Goal: Task Accomplishment & Management: Manage account settings

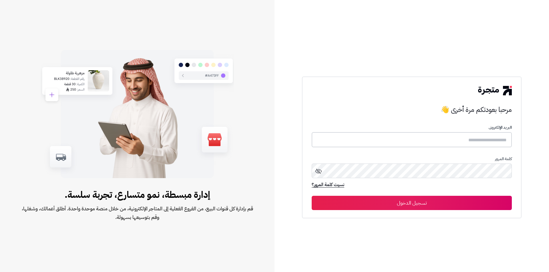
drag, startPoint x: 0, startPoint y: 0, endPoint x: 473, endPoint y: 144, distance: 494.4
click at [473, 144] on input "text" at bounding box center [412, 139] width 200 height 15
click at [475, 144] on input "text" at bounding box center [412, 139] width 200 height 15
type input "*****"
click at [312, 196] on button "تسجيل الدخول" at bounding box center [412, 203] width 200 height 14
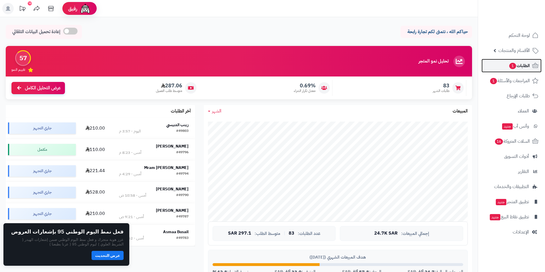
click at [526, 68] on span "الطلبات 1" at bounding box center [518, 66] width 21 height 8
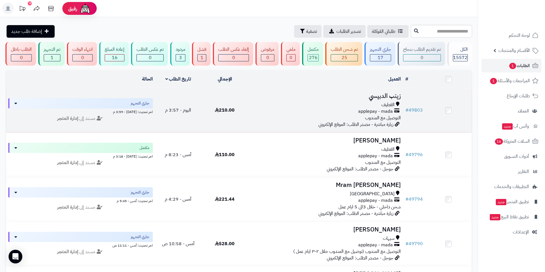
click at [395, 97] on h3 "زينب الدبيسي" at bounding box center [325, 96] width 150 height 7
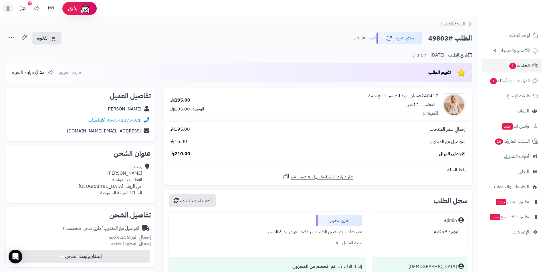
drag, startPoint x: 408, startPoint y: 60, endPoint x: 411, endPoint y: 60, distance: 3.1
click at [408, 60] on div "الطلب #49803 جاري التجهيز اليوم - 3:59 م الفاتورة طباعة الفاتورة إرسال الفاتورة…" at bounding box center [238, 57] width 477 height 51
click at [506, 47] on span "الأقسام والمنتجات" at bounding box center [513, 51] width 31 height 8
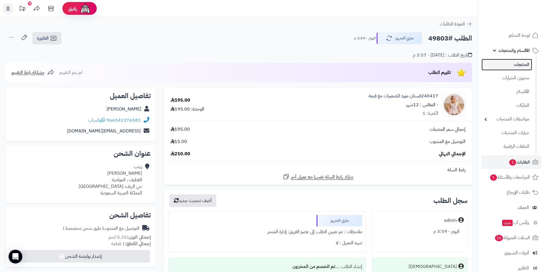
click at [509, 64] on link "المنتجات" at bounding box center [506, 65] width 51 height 12
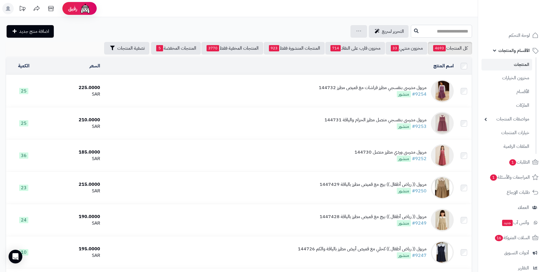
click at [416, 31] on input "text" at bounding box center [441, 31] width 61 height 13
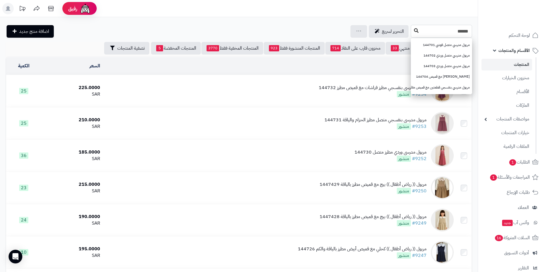
type input "******"
click at [414, 32] on icon at bounding box center [416, 30] width 5 height 5
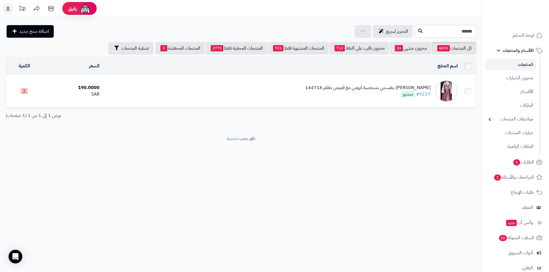
click at [379, 85] on div "[PERSON_NAME] بنفسجي بشخصية كرومي مع قميص مقلم 144718" at bounding box center [368, 88] width 126 height 7
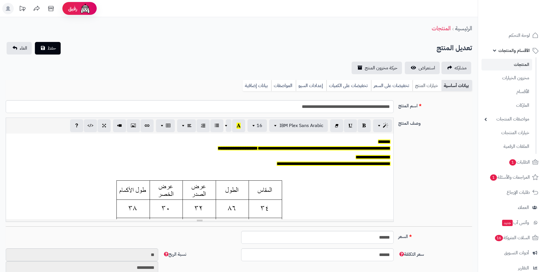
scroll to position [47, 0]
click at [424, 84] on link "خيارات المنتج" at bounding box center [426, 85] width 29 height 11
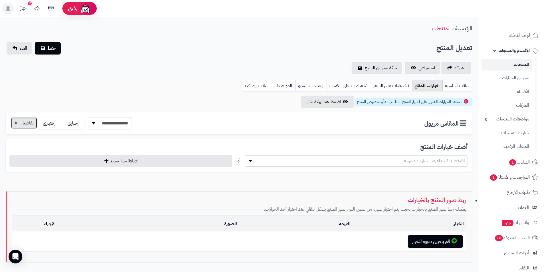
click at [26, 124] on button "button" at bounding box center [24, 123] width 26 height 11
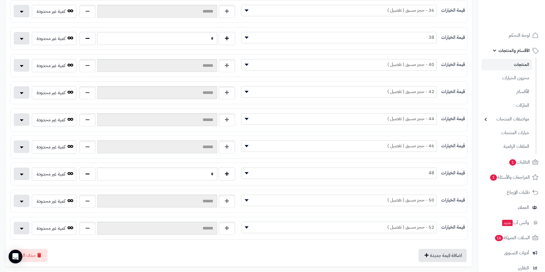
scroll to position [172, 0]
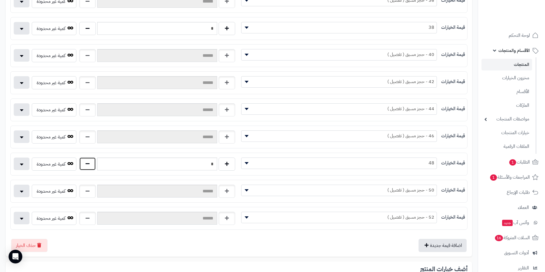
click at [89, 168] on button "button" at bounding box center [87, 164] width 17 height 13
type input "*"
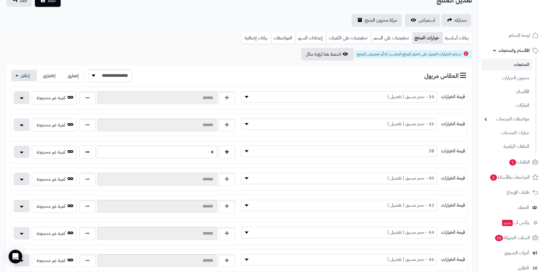
scroll to position [0, 0]
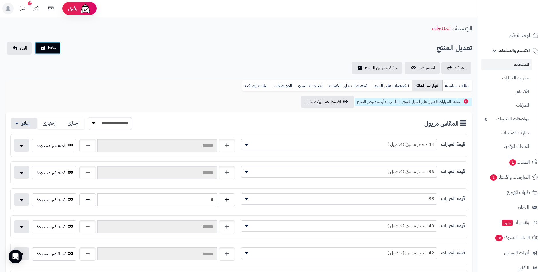
click at [55, 52] on button "حفظ" at bounding box center [48, 48] width 26 height 13
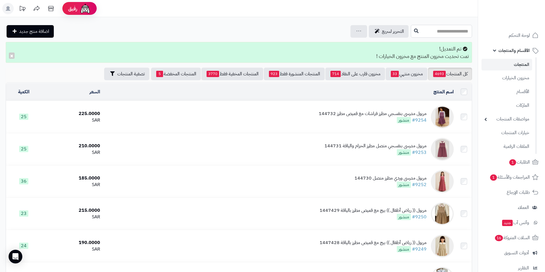
click at [437, 29] on input "text" at bounding box center [441, 31] width 61 height 13
type input "******"
click at [437, 42] on link "3413031 بدلة ولادي هودي وبنطلون" at bounding box center [441, 45] width 61 height 11
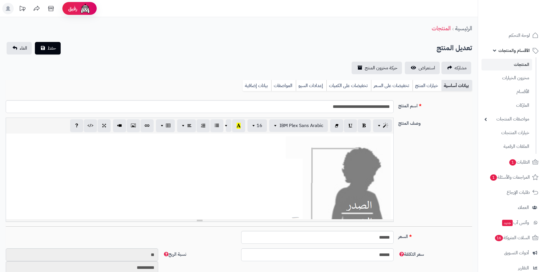
scroll to position [69, 0]
click at [416, 85] on link "خيارات المنتج" at bounding box center [426, 85] width 29 height 11
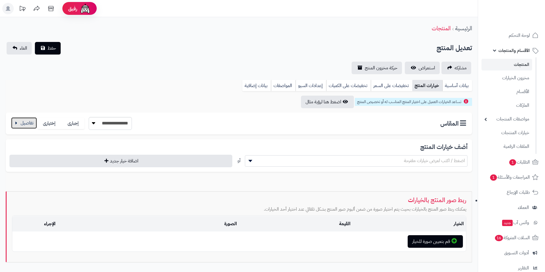
click at [27, 128] on button "button" at bounding box center [24, 123] width 26 height 11
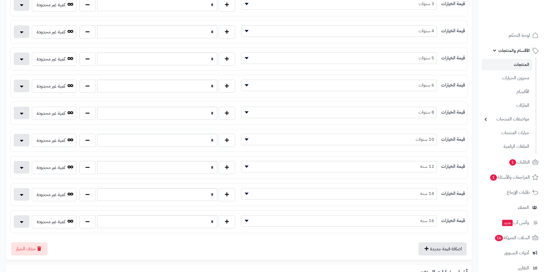
scroll to position [143, 0]
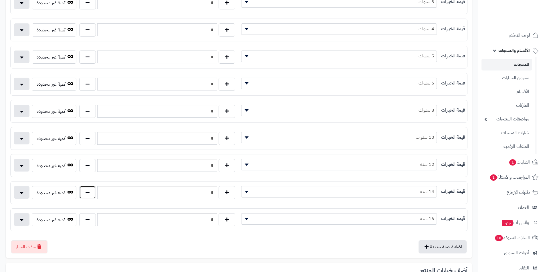
click at [87, 193] on button "button" at bounding box center [87, 192] width 17 height 13
type input "*"
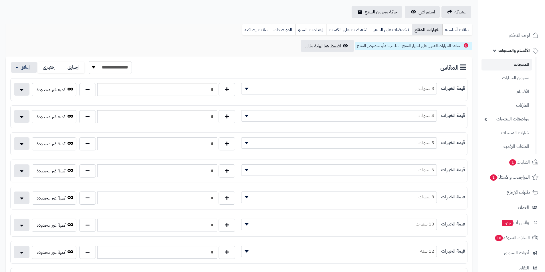
scroll to position [0, 0]
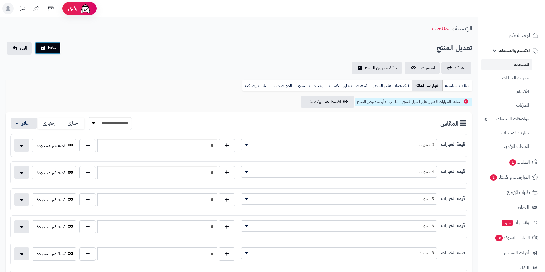
click at [48, 51] on span "حفظ" at bounding box center [51, 48] width 9 height 7
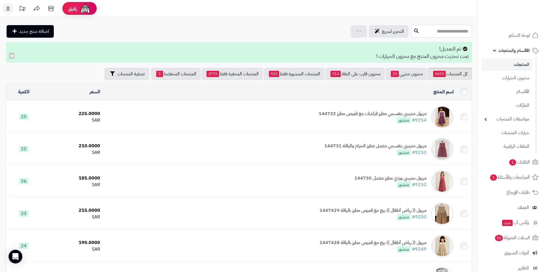
click at [453, 36] on input "text" at bounding box center [441, 31] width 61 height 13
type input "******"
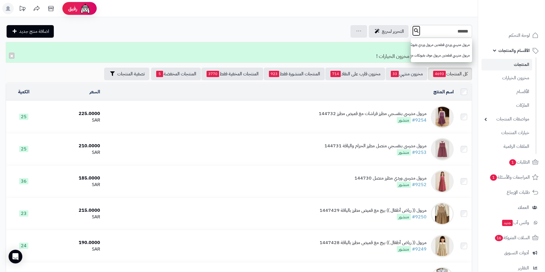
click at [414, 31] on icon at bounding box center [416, 30] width 5 height 5
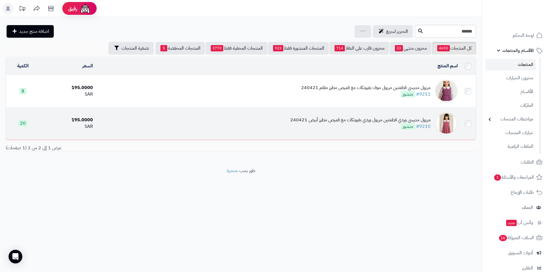
click at [398, 122] on div "مريول مدرسي وردي قطعتين مريول وردي بفيونكات مع قميص مطرز أبيض 240421" at bounding box center [360, 120] width 140 height 7
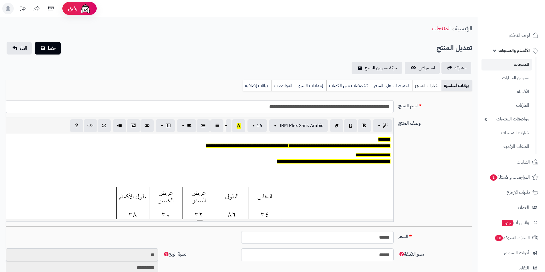
scroll to position [47, 0]
click at [426, 89] on link "خيارات المنتج" at bounding box center [426, 85] width 29 height 11
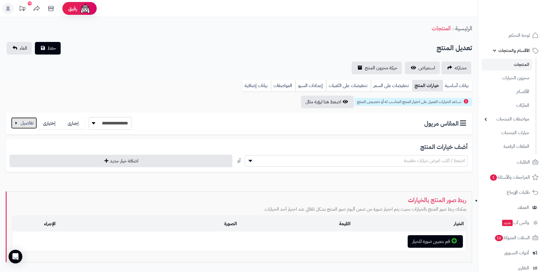
click at [32, 128] on button "button" at bounding box center [24, 123] width 26 height 11
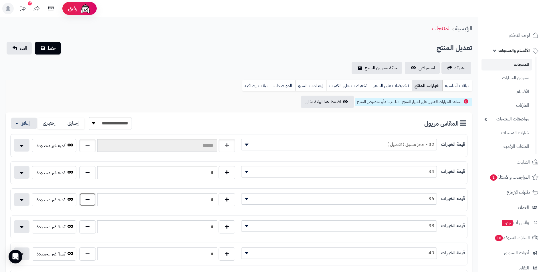
click at [85, 198] on button "button" at bounding box center [87, 199] width 17 height 13
type input "*"
click at [52, 47] on span "حفظ" at bounding box center [51, 48] width 9 height 7
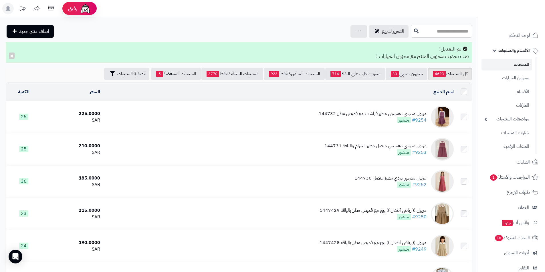
click at [411, 28] on input "text" at bounding box center [441, 31] width 61 height 13
type input "*****"
click at [414, 31] on icon at bounding box center [416, 30] width 5 height 5
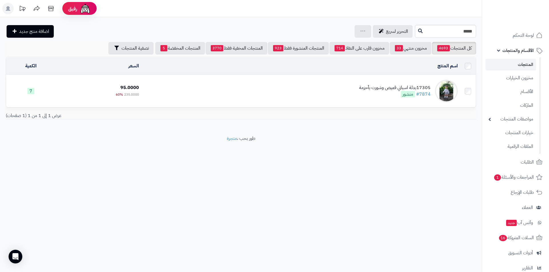
click at [333, 87] on td "17305بدلة اسباني قميص وشورت بأحزمة #7874 منشور" at bounding box center [300, 91] width 319 height 32
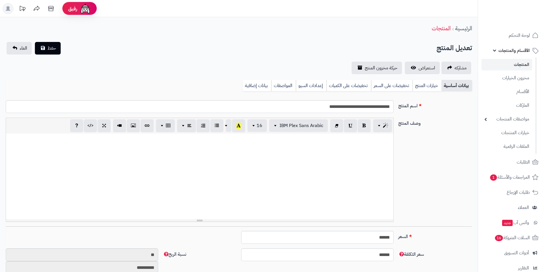
scroll to position [61, 0]
click at [422, 89] on link "خيارات المنتج" at bounding box center [426, 85] width 29 height 11
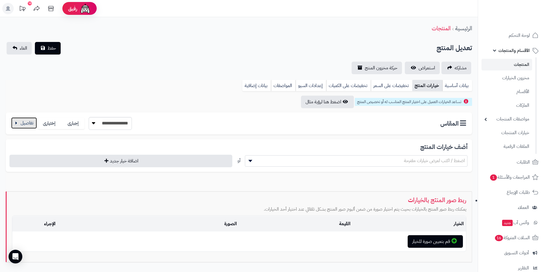
click at [22, 120] on button "button" at bounding box center [24, 123] width 26 height 11
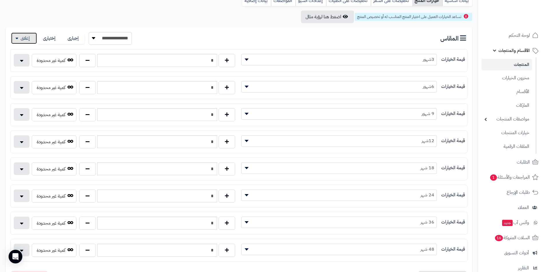
scroll to position [86, 0]
click at [85, 250] on button "button" at bounding box center [87, 249] width 17 height 13
type input "*"
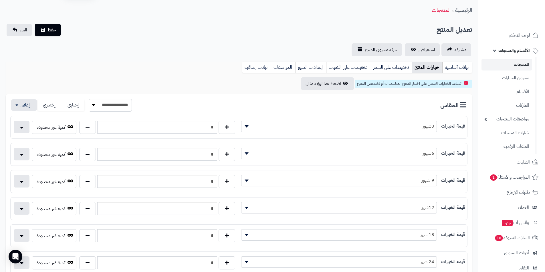
scroll to position [0, 0]
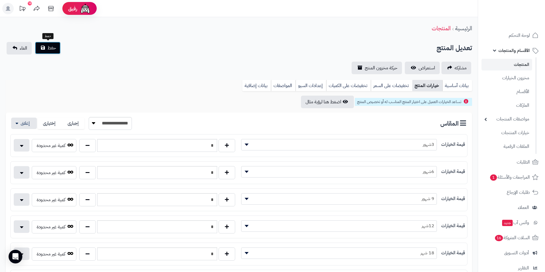
click at [58, 50] on button "حفظ" at bounding box center [48, 48] width 26 height 13
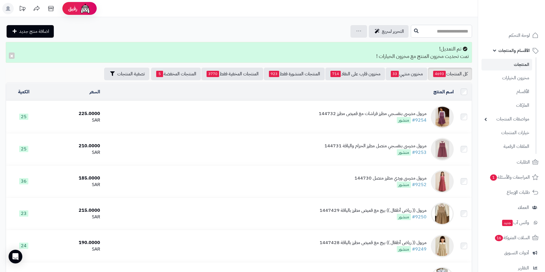
click at [430, 35] on input "text" at bounding box center [441, 31] width 61 height 13
type input "******"
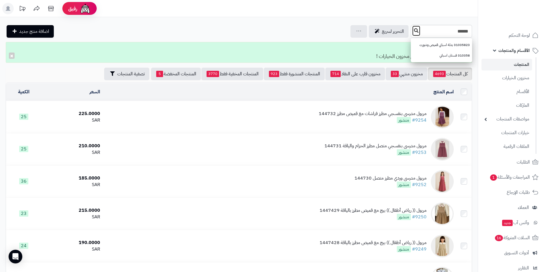
click at [412, 30] on button at bounding box center [416, 30] width 9 height 11
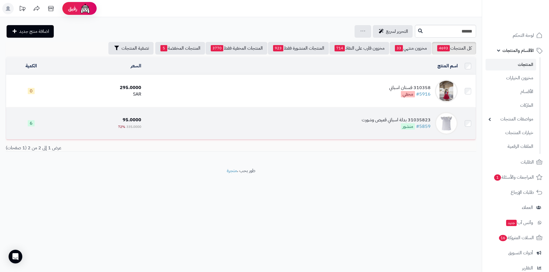
click at [377, 120] on div "31035823 بدلة اسباني قميص وشورت" at bounding box center [396, 120] width 69 height 7
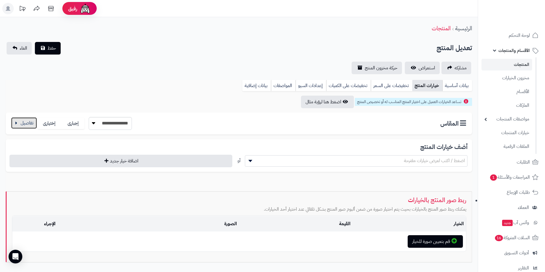
click at [29, 125] on button "button" at bounding box center [24, 123] width 26 height 11
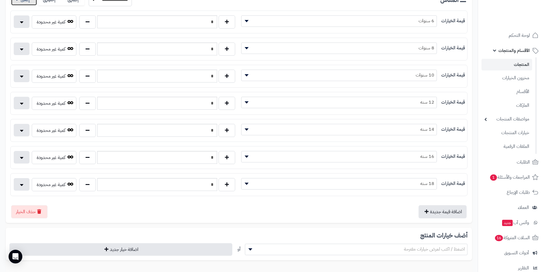
scroll to position [143, 0]
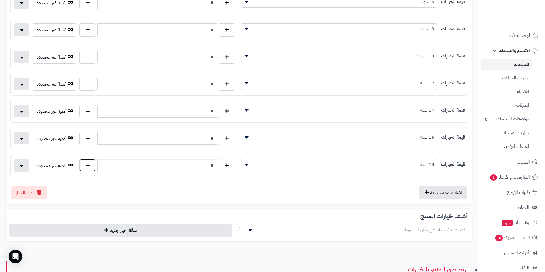
click at [82, 166] on button "button" at bounding box center [87, 165] width 17 height 13
type input "*"
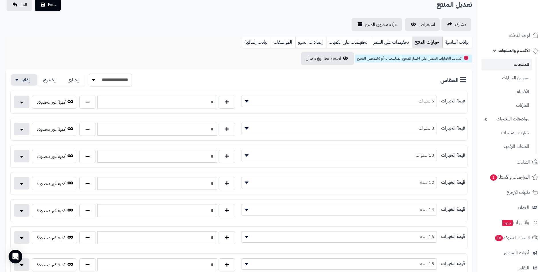
scroll to position [0, 0]
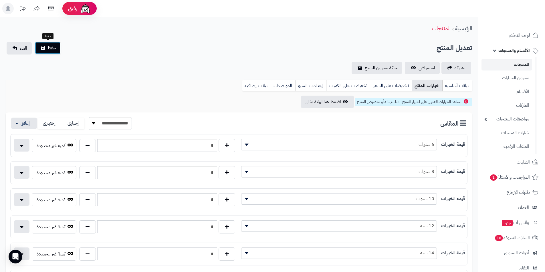
click at [51, 46] on span "حفظ" at bounding box center [51, 48] width 9 height 7
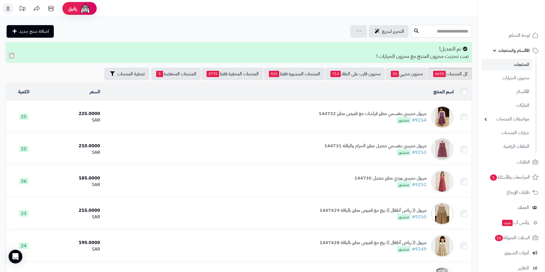
click at [424, 37] on input "text" at bounding box center [441, 31] width 61 height 13
type input "******"
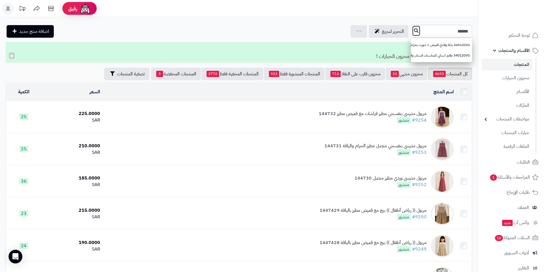
click at [414, 31] on icon at bounding box center [416, 30] width 5 height 5
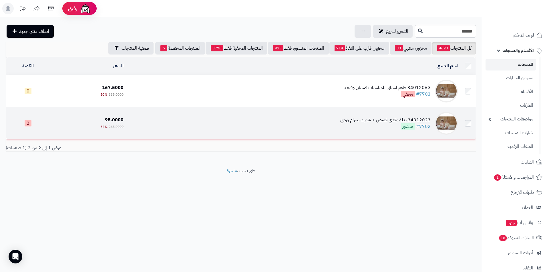
click at [371, 118] on div "34012023 بدلة ولادي قميص + شورت بحزام وردي" at bounding box center [385, 120] width 90 height 7
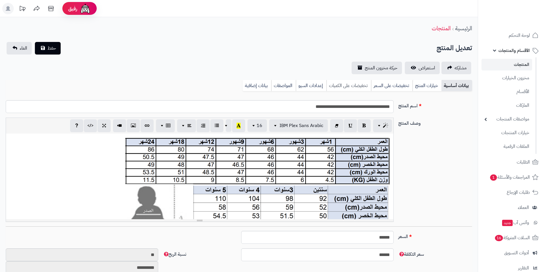
scroll to position [61, 0]
click at [419, 65] on span "استعراض" at bounding box center [426, 68] width 17 height 7
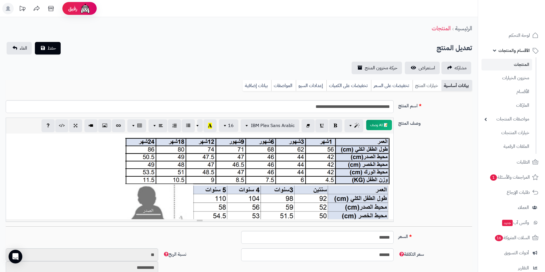
click at [430, 85] on link "خيارات المنتج" at bounding box center [426, 85] width 29 height 11
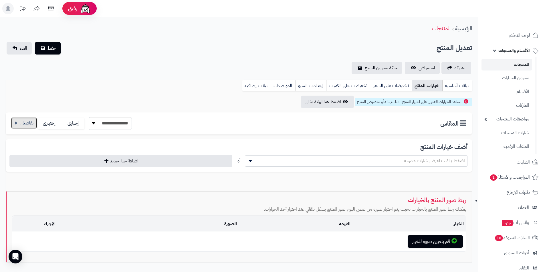
click at [30, 124] on button "button" at bounding box center [24, 123] width 26 height 11
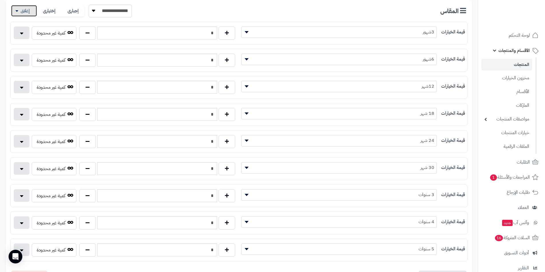
scroll to position [114, 0]
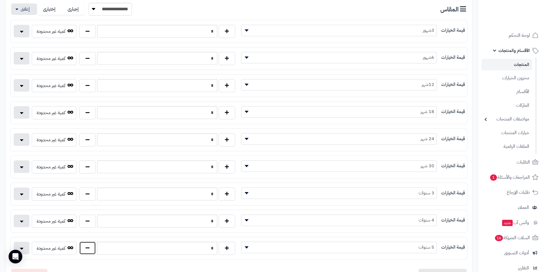
drag, startPoint x: 89, startPoint y: 250, endPoint x: 92, endPoint y: 246, distance: 4.7
click at [89, 250] on button "button" at bounding box center [87, 248] width 17 height 13
type input "*"
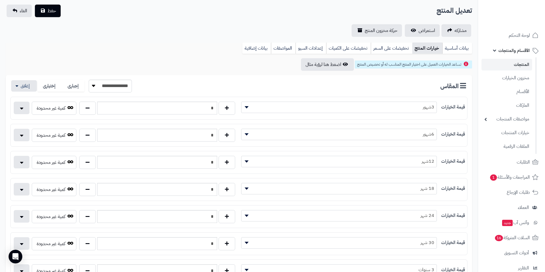
scroll to position [0, 0]
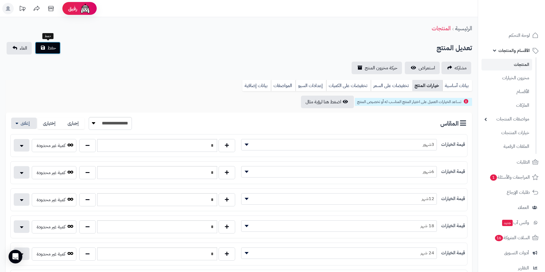
click at [56, 49] on span "حفظ" at bounding box center [51, 48] width 9 height 7
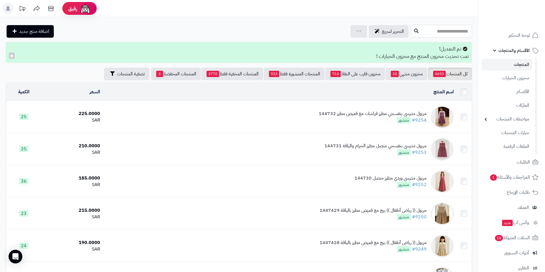
click at [457, 36] on input "text" at bounding box center [441, 31] width 61 height 13
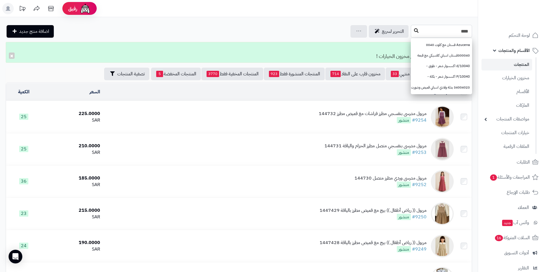
type input "****"
click at [414, 30] on icon at bounding box center [416, 30] width 5 height 5
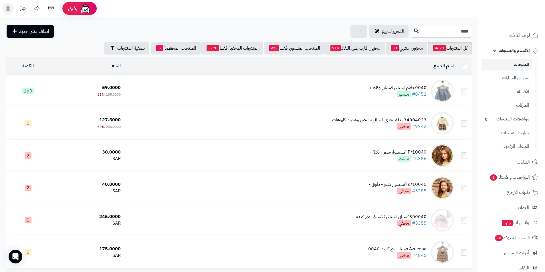
click at [401, 85] on div "0040 طقم اسباني فستان وكلوت" at bounding box center [398, 88] width 57 height 7
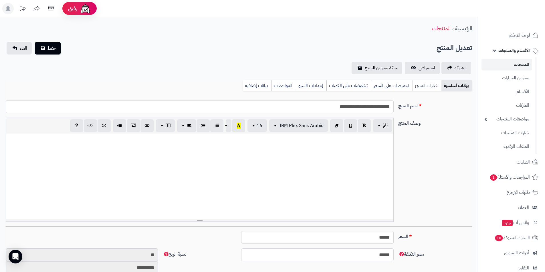
scroll to position [76, 0]
click at [418, 87] on link "خيارات المنتج" at bounding box center [426, 85] width 29 height 11
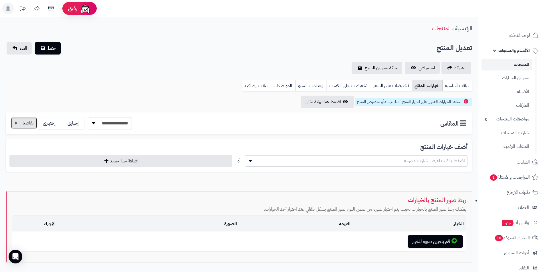
click at [31, 122] on button "button" at bounding box center [24, 123] width 26 height 11
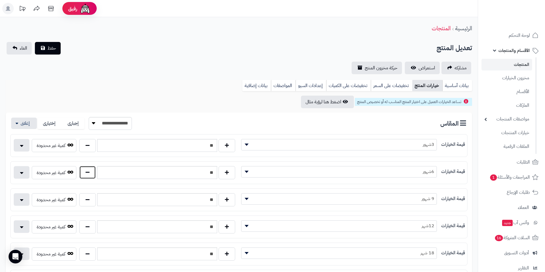
click at [90, 172] on button "button" at bounding box center [87, 172] width 17 height 13
type input "**"
click at [47, 45] on button "حفظ" at bounding box center [48, 48] width 26 height 13
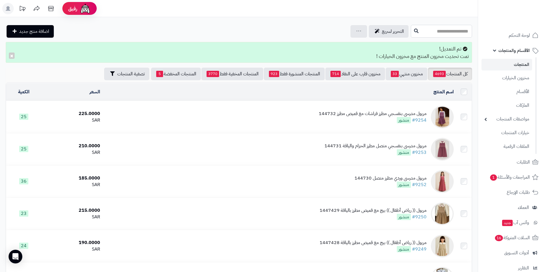
click at [422, 31] on input "text" at bounding box center [441, 31] width 61 height 13
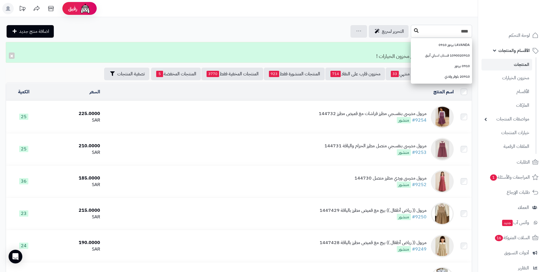
type input "****"
click at [414, 31] on icon at bounding box center [416, 30] width 5 height 5
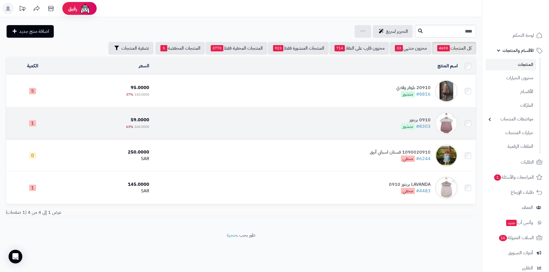
click at [337, 118] on td "0910 بربتوز #8303 منشور" at bounding box center [306, 124] width 309 height 32
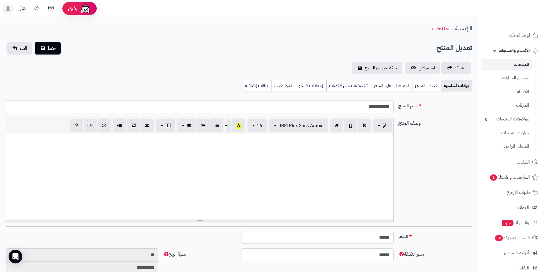
click at [417, 85] on link "خيارات المنتج" at bounding box center [426, 85] width 29 height 11
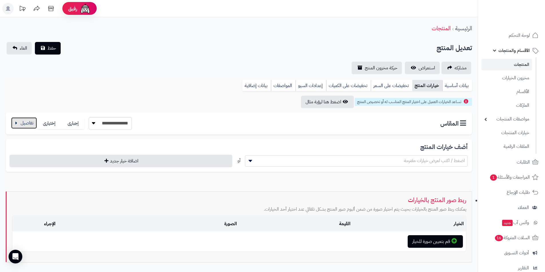
click at [25, 127] on button "button" at bounding box center [24, 123] width 26 height 11
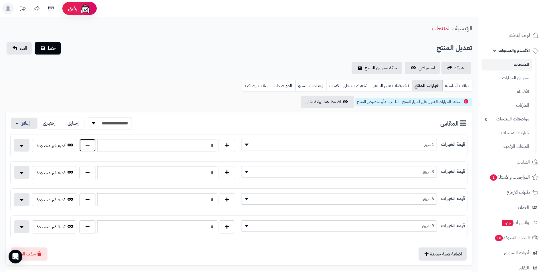
click at [90, 148] on button "button" at bounding box center [87, 145] width 17 height 13
type input "*"
click at [52, 46] on span "حفظ" at bounding box center [51, 48] width 9 height 7
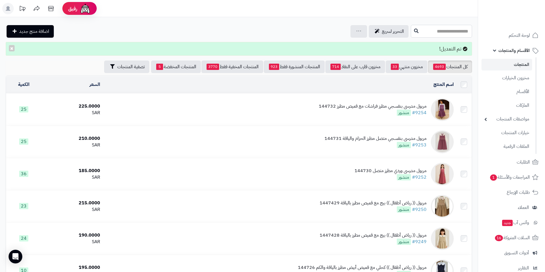
click at [456, 29] on input "text" at bounding box center [441, 31] width 61 height 13
type input "****"
click at [412, 33] on button at bounding box center [416, 30] width 9 height 11
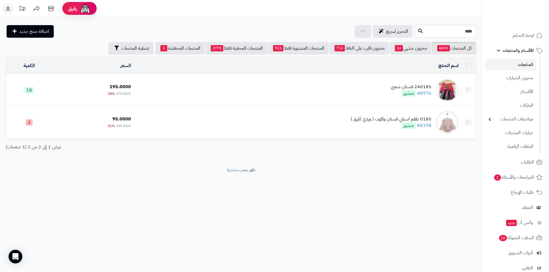
click at [389, 118] on div "0185 طقم اسباني فستان وكلوت ( وردي /ازرق )" at bounding box center [391, 119] width 81 height 7
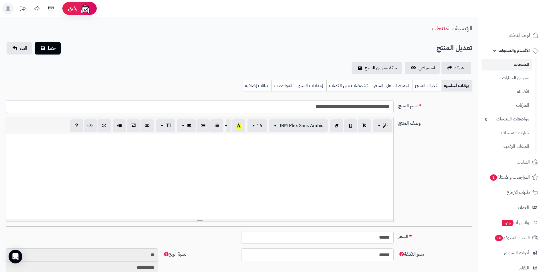
scroll to position [83, 0]
click at [442, 88] on link "بيانات أساسية" at bounding box center [456, 85] width 31 height 11
click at [437, 88] on link "خيارات المنتج" at bounding box center [426, 85] width 29 height 11
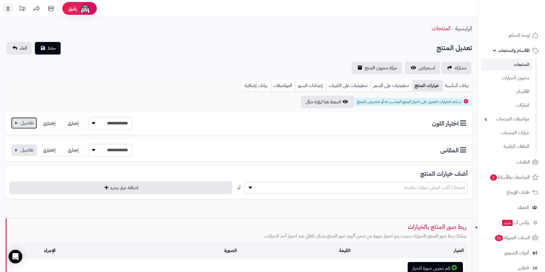
click at [28, 120] on button "button" at bounding box center [24, 123] width 26 height 11
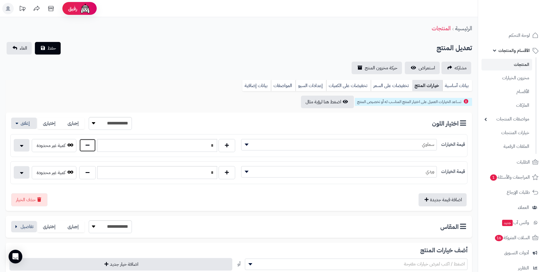
click at [87, 143] on button "button" at bounding box center [87, 145] width 17 height 13
type input "*"
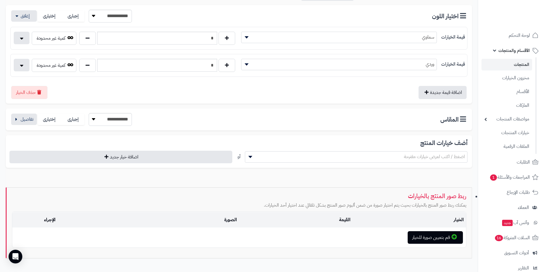
scroll to position [114, 0]
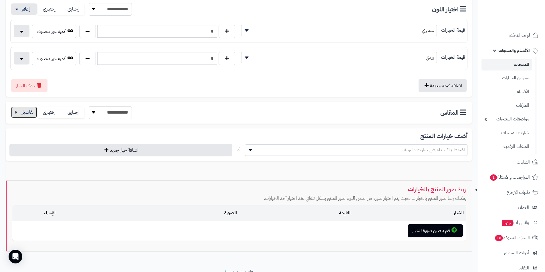
click at [26, 110] on button "button" at bounding box center [24, 112] width 26 height 11
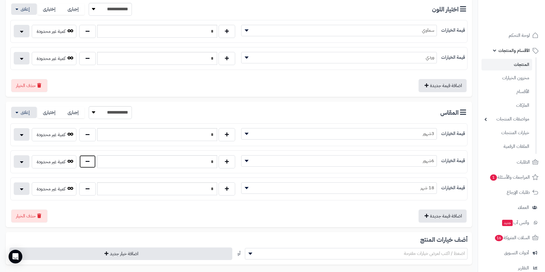
click at [93, 164] on button "button" at bounding box center [87, 161] width 17 height 13
type input "*"
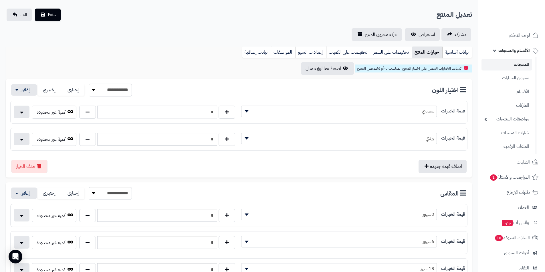
scroll to position [0, 0]
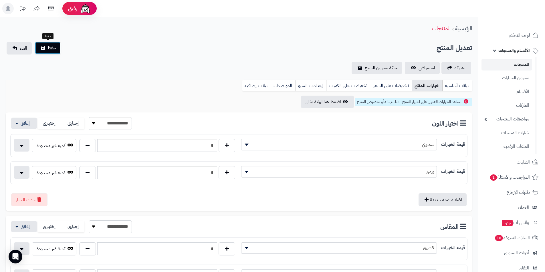
click at [60, 49] on button "حفظ" at bounding box center [48, 48] width 26 height 13
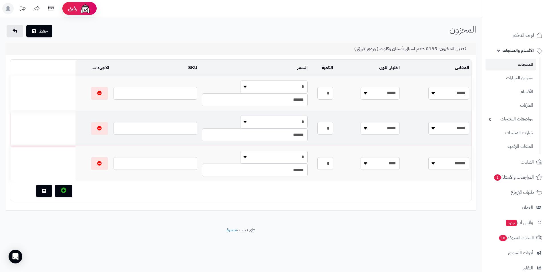
click at [333, 132] on input "*" at bounding box center [325, 128] width 16 height 13
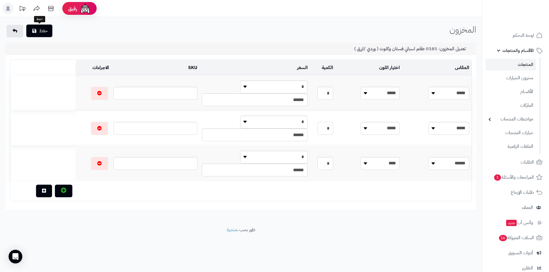
type input "*"
click at [45, 33] on button "حفظ" at bounding box center [39, 31] width 26 height 13
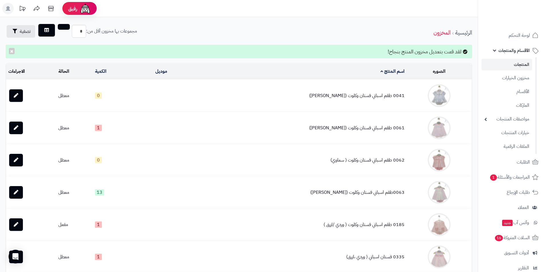
click at [510, 63] on link "المنتجات" at bounding box center [506, 65] width 51 height 12
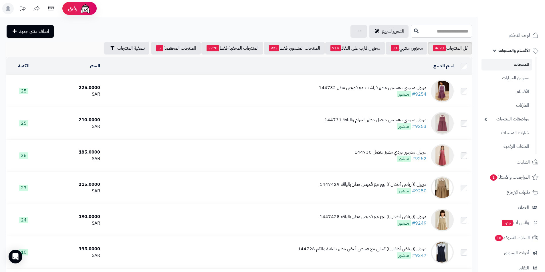
click at [423, 30] on input "text" at bounding box center [441, 31] width 61 height 13
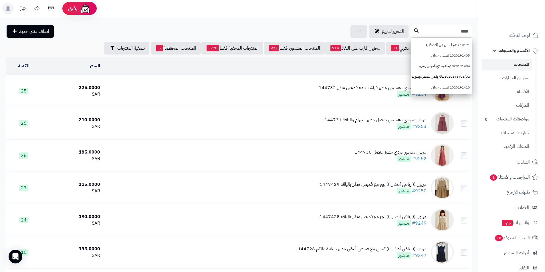
type input "****"
click at [414, 32] on icon at bounding box center [416, 30] width 5 height 5
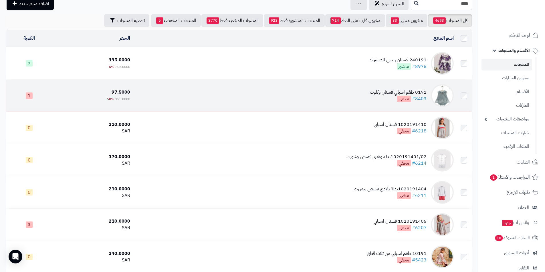
scroll to position [27, 0]
click at [269, 90] on td "0191 طقم اسباني فستان وكلوت #8403 مخفي" at bounding box center [293, 96] width 323 height 32
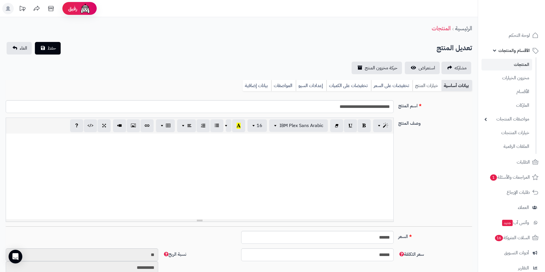
scroll to position [83, 0]
click at [419, 85] on link "خيارات المنتج" at bounding box center [426, 85] width 29 height 11
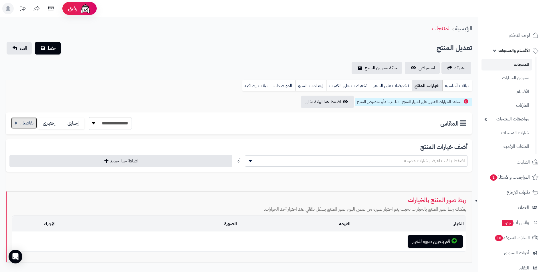
click at [21, 129] on div "**********" at bounding box center [71, 123] width 122 height 13
click at [24, 125] on button "button" at bounding box center [24, 123] width 26 height 11
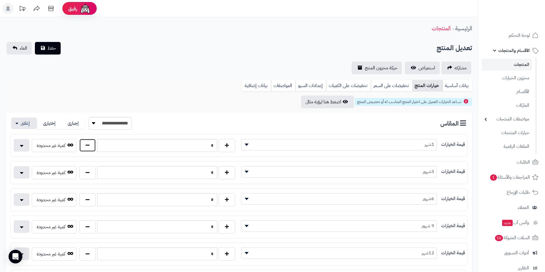
click at [92, 148] on button "button" at bounding box center [87, 145] width 17 height 13
type input "*"
click at [55, 48] on span "حفظ" at bounding box center [51, 48] width 9 height 7
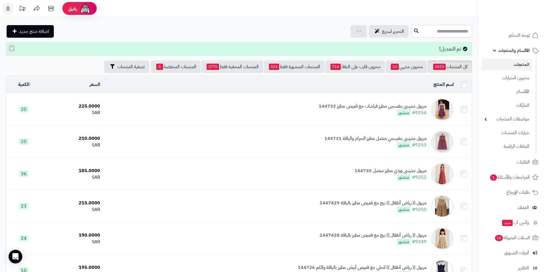
click at [415, 28] on input "text" at bounding box center [441, 31] width 61 height 13
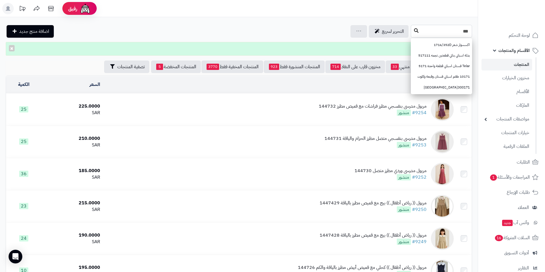
type input "***"
click at [414, 31] on icon at bounding box center [416, 30] width 5 height 5
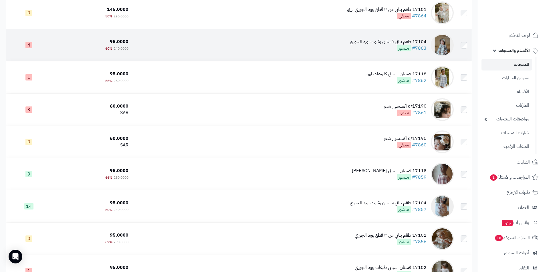
scroll to position [343, 0]
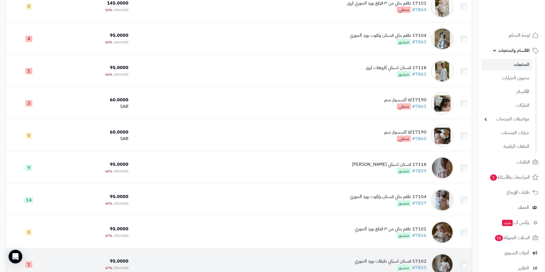
click at [358, 257] on td "17102 فستان اسباني طبقات بورد الجوري #7855 منشور" at bounding box center [293, 265] width 325 height 32
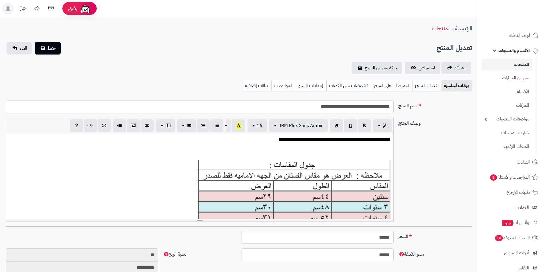
scroll to position [76, 0]
click at [421, 86] on link "خيارات المنتج" at bounding box center [426, 85] width 29 height 11
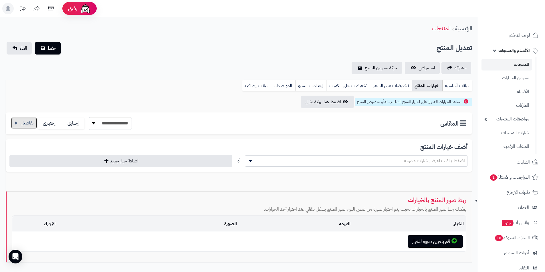
click at [27, 123] on button "button" at bounding box center [24, 123] width 26 height 11
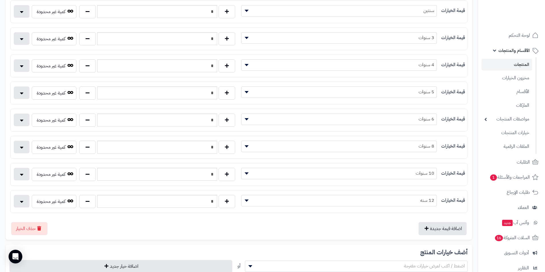
scroll to position [75, 0]
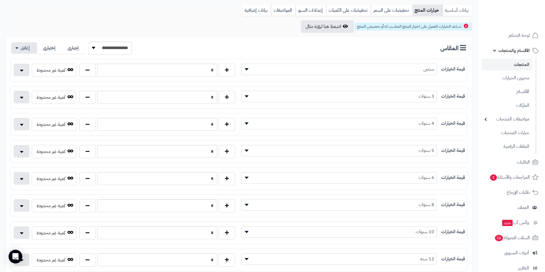
click at [457, 13] on link "بيانات أساسية" at bounding box center [457, 10] width 30 height 11
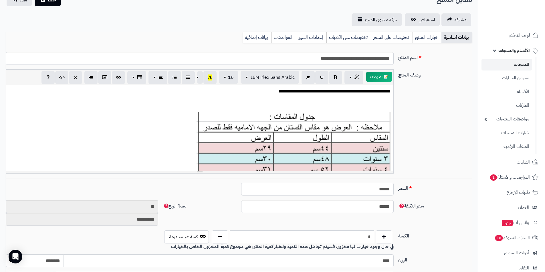
scroll to position [0, 0]
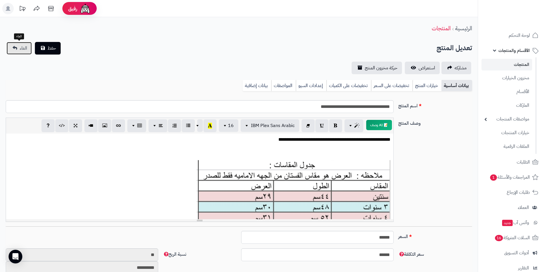
click at [16, 49] on link "الغاء" at bounding box center [19, 48] width 25 height 13
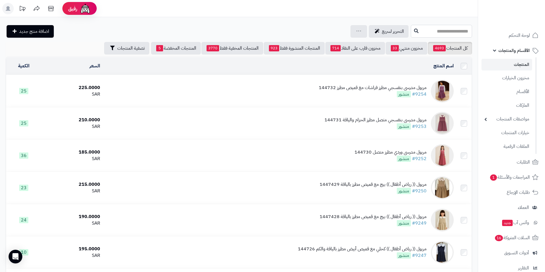
click at [452, 32] on input "text" at bounding box center [441, 31] width 61 height 13
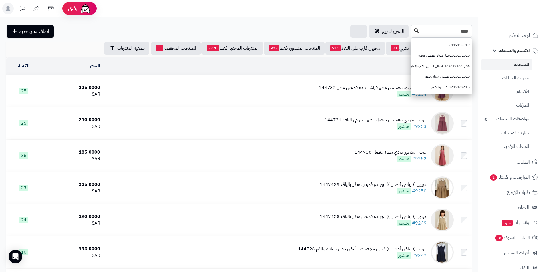
type input "****"
click at [412, 31] on button at bounding box center [416, 30] width 9 height 11
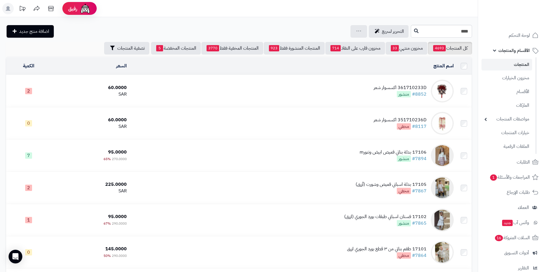
drag, startPoint x: 335, startPoint y: 80, endPoint x: 351, endPoint y: 80, distance: 16.0
click at [346, 80] on td "361710233D اكسسوار شعر #8852 منشور" at bounding box center [292, 91] width 327 height 32
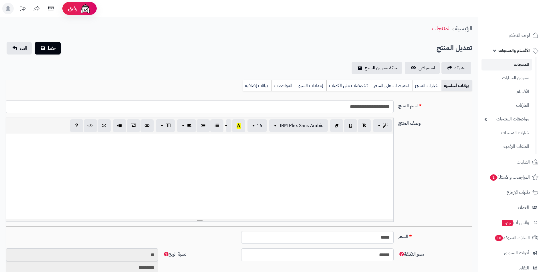
scroll to position [4, 0]
